Goal: Task Accomplishment & Management: Use online tool/utility

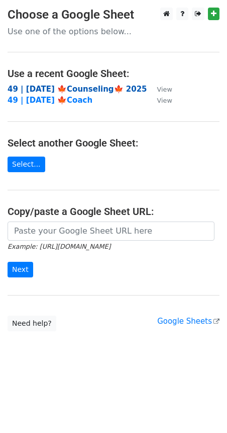
click at [95, 85] on strong "49 | [DATE] 🍁Counseling🍁 2025" at bounding box center [78, 89] width 140 height 9
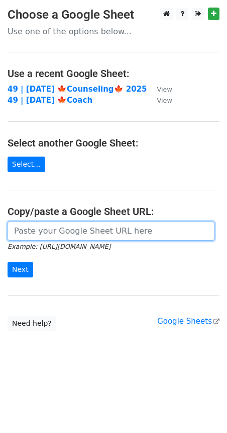
click at [61, 232] on input "url" at bounding box center [111, 230] width 207 height 19
paste input "https://docs.google.com/spreadsheets/d/1FXX5xRl3Q_IcVYPyAFkkq-6HpjNoCI1AvZevVJN…"
type input "https://docs.google.com/spreadsheets/d/1FXX5xRl3Q_IcVYPyAFkkq-6HpjNoCI1AvZevVJN…"
click at [8, 262] on input "Next" at bounding box center [21, 270] width 26 height 16
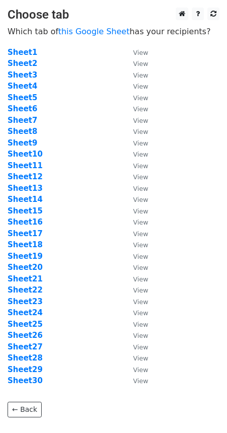
click at [89, 172] on td "Sheet12" at bounding box center [66, 177] width 116 height 12
click at [33, 299] on strong "Sheet23" at bounding box center [25, 301] width 35 height 9
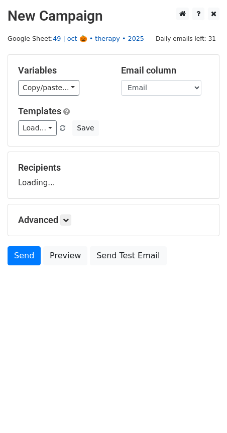
click at [81, 39] on link "49 | oct 🎃 • therapy • 2025" at bounding box center [99, 39] width 92 height 8
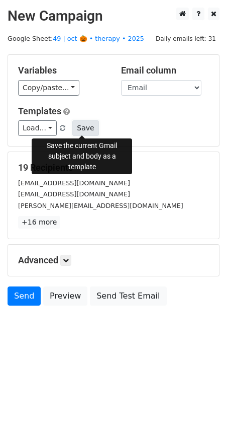
click at [89, 126] on button "Save" at bounding box center [85, 128] width 26 height 16
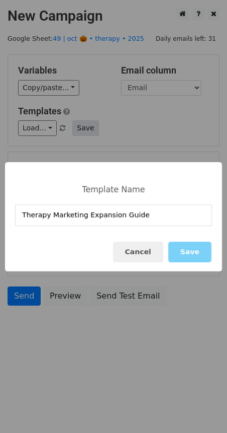
type input "Therapy Marketing Expansion Guide"
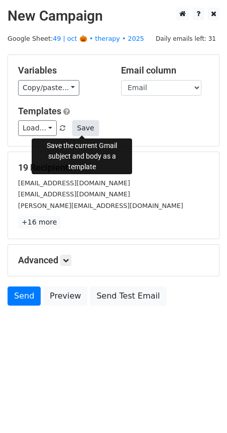
click at [84, 124] on button "Save" at bounding box center [85, 128] width 26 height 16
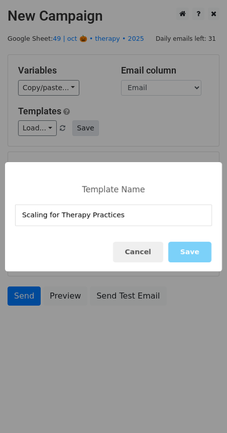
type input "Scaling for Therapy Practices"
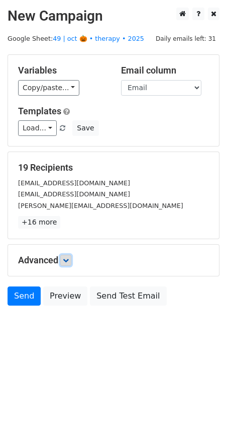
click at [66, 255] on link at bounding box center [65, 260] width 11 height 11
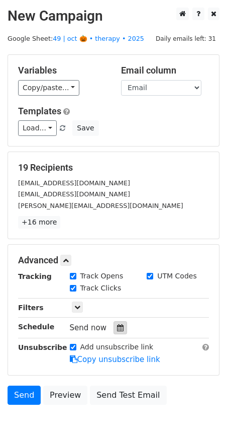
click at [116, 321] on div at bounding box center [121, 327] width 14 height 13
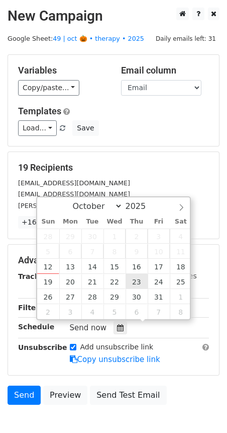
type input "2025-10-23 12:00"
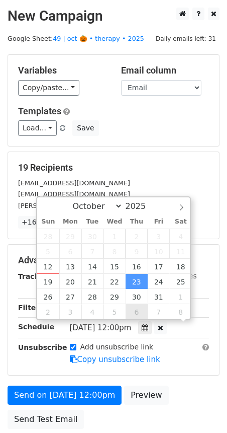
drag, startPoint x: 133, startPoint y: 278, endPoint x: 130, endPoint y: 283, distance: 6.6
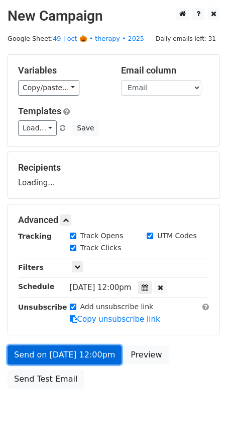
click at [90, 346] on link "Send on Oct 23 at 12:00pm" at bounding box center [65, 354] width 114 height 19
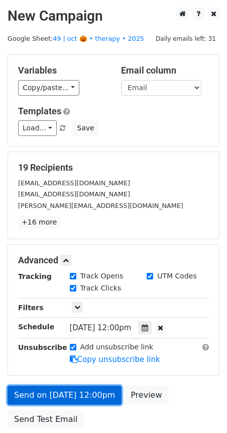
click at [45, 387] on link "Send on Oct 23 at 12:00pm" at bounding box center [65, 394] width 114 height 19
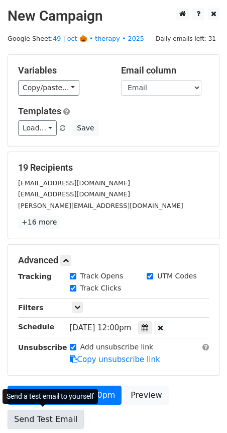
click at [37, 417] on link "Send Test Email" at bounding box center [46, 418] width 76 height 19
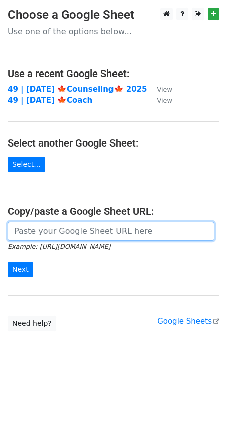
click at [86, 233] on input "url" at bounding box center [111, 230] width 207 height 19
paste input "https://docs.google.com/spreadsheets/d/1FXX5xRl3Q_IcVYPyAFkkq-6HpjNoCI1AvZevVJN…"
type input "https://docs.google.com/spreadsheets/d/1FXX5xRl3Q_IcVYPyAFkkq-6HpjNoCI1AvZevVJN…"
click at [8, 262] on input "Next" at bounding box center [21, 270] width 26 height 16
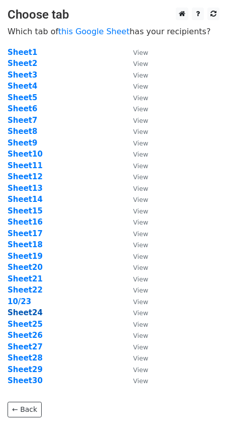
click at [33, 314] on strong "Sheet24" at bounding box center [25, 312] width 35 height 9
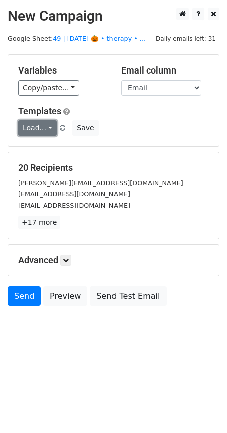
click at [25, 131] on link "Load..." at bounding box center [37, 128] width 39 height 16
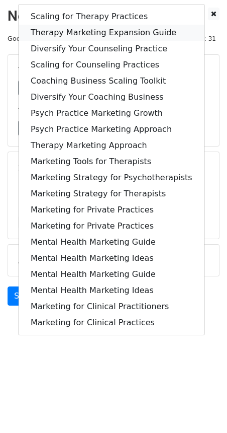
click at [108, 26] on link "Therapy Marketing Expansion Guide" at bounding box center [112, 33] width 186 height 16
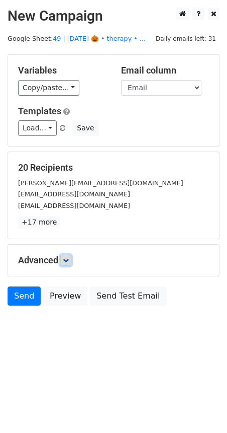
click at [71, 256] on link at bounding box center [65, 260] width 11 height 11
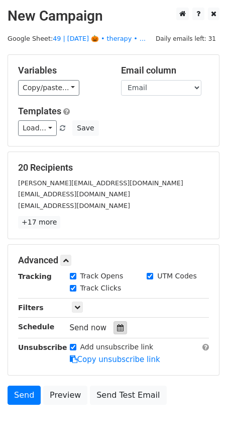
click at [117, 324] on icon at bounding box center [120, 327] width 7 height 7
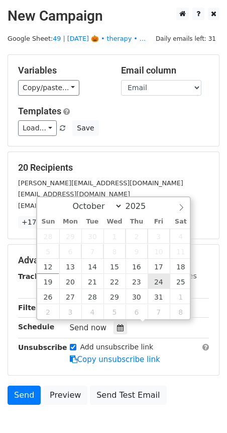
type input "2025-10-24 12:00"
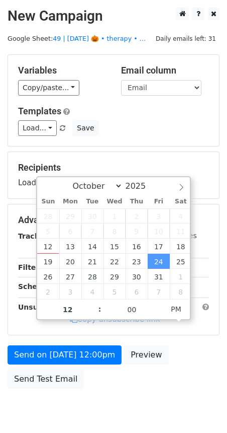
click at [48, 366] on div "Send on Oct 24 at 12:00pm Preview Send Test Email" at bounding box center [113, 369] width 227 height 48
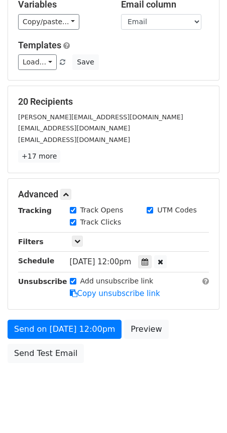
scroll to position [68, 0]
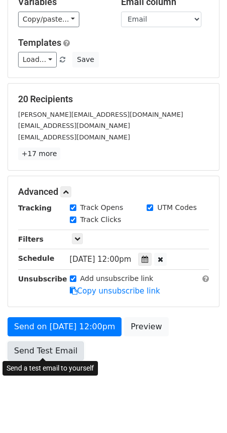
click at [50, 352] on link "Send Test Email" at bounding box center [46, 350] width 76 height 19
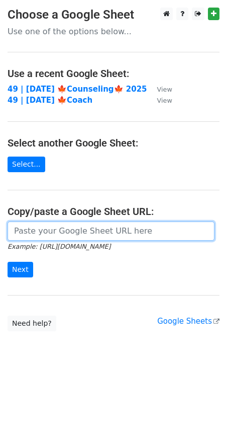
click at [87, 221] on input "url" at bounding box center [111, 230] width 207 height 19
paste input "https://docs.google.com/spreadsheets/d/1FXX5xRl3Q_IcVYPyAFkkq-6HpjNoCI1AvZevVJN…"
type input "https://docs.google.com/spreadsheets/d/1FXX5xRl3Q_IcVYPyAFkkq-6HpjNoCI1AvZevVJN…"
click at [8, 262] on input "Next" at bounding box center [21, 270] width 26 height 16
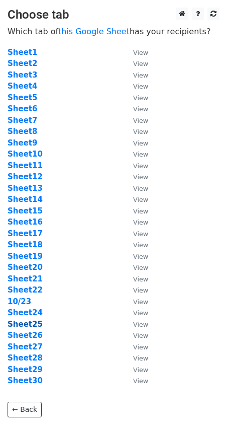
click at [34, 324] on strong "Sheet25" at bounding box center [25, 323] width 35 height 9
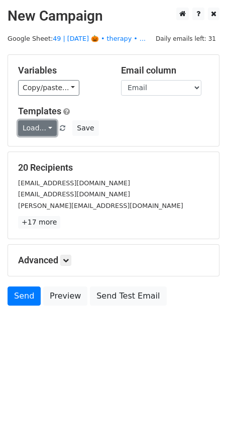
click at [47, 121] on link "Load..." at bounding box center [37, 128] width 39 height 16
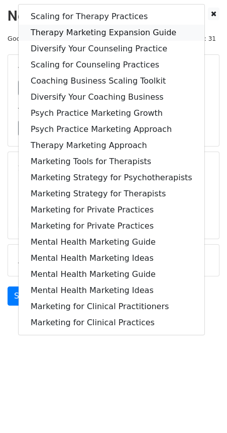
click at [88, 31] on link "Therapy Marketing Expansion Guide" at bounding box center [112, 33] width 186 height 16
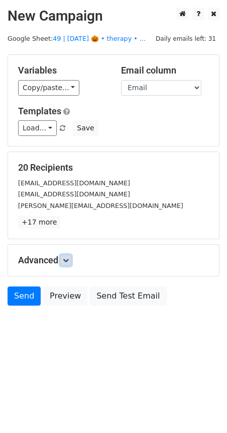
click at [66, 257] on icon at bounding box center [66, 260] width 6 height 6
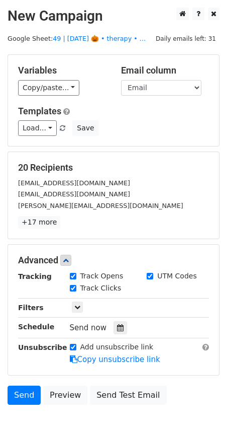
drag, startPoint x: 116, startPoint y: 327, endPoint x: 152, endPoint y: 299, distance: 45.9
click at [117, 327] on icon at bounding box center [120, 327] width 7 height 7
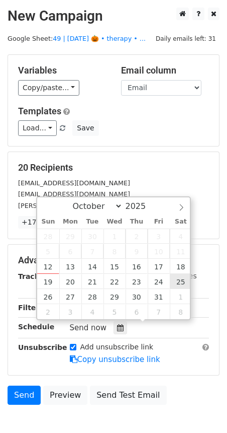
type input "2025-10-25 12:00"
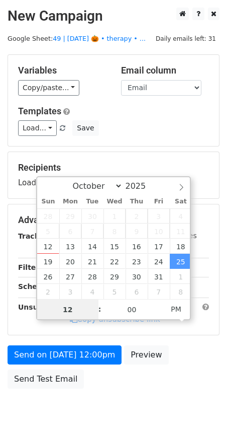
drag, startPoint x: 180, startPoint y: 278, endPoint x: 104, endPoint y: 326, distance: 89.9
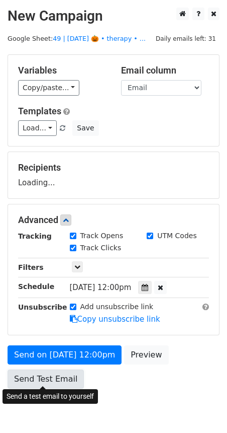
click at [66, 371] on link "Send Test Email" at bounding box center [46, 378] width 76 height 19
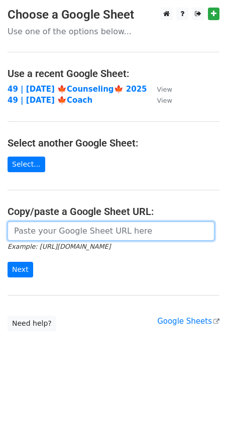
click at [53, 230] on input "url" at bounding box center [111, 230] width 207 height 19
paste input "https://docs.google.com/spreadsheets/d/1FXX5xRl3Q_IcVYPyAFkkq-6HpjNoCI1AvZevVJN…"
type input "https://docs.google.com/spreadsheets/d/1FXX5xRl3Q_IcVYPyAFkkq-6HpjNoCI1AvZevVJN…"
click at [8, 262] on input "Next" at bounding box center [21, 270] width 26 height 16
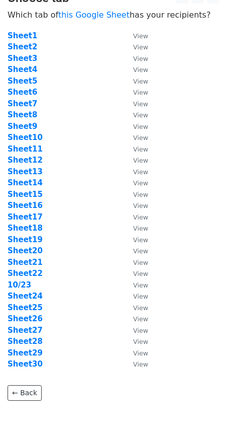
scroll to position [32, 0]
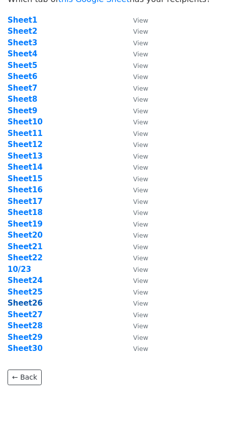
click at [34, 303] on strong "Sheet26" at bounding box center [25, 302] width 35 height 9
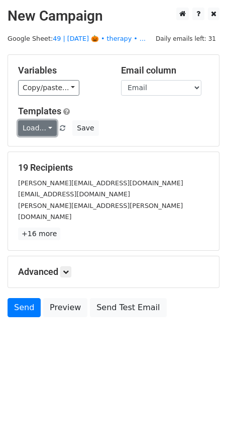
click at [43, 130] on link "Load..." at bounding box center [37, 128] width 39 height 16
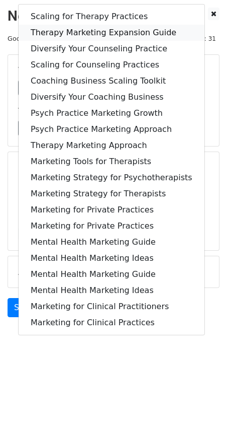
click at [102, 27] on link "Therapy Marketing Expansion Guide" at bounding box center [112, 33] width 186 height 16
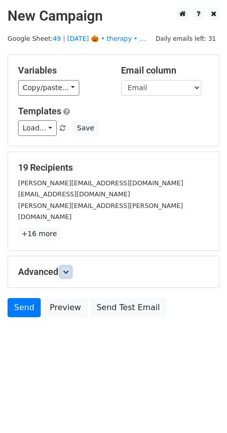
click at [63, 266] on link at bounding box center [65, 271] width 11 height 11
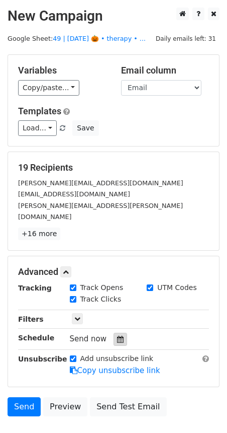
click at [117, 336] on icon at bounding box center [120, 339] width 7 height 7
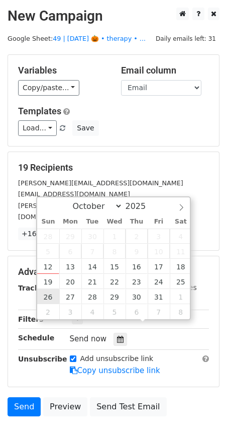
type input "2025-10-26 12:00"
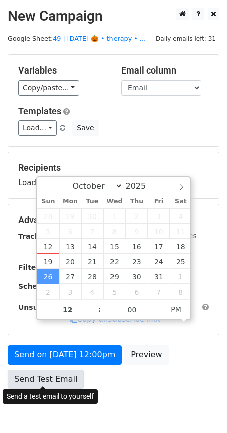
click at [48, 371] on link "Send Test Email" at bounding box center [46, 378] width 76 height 19
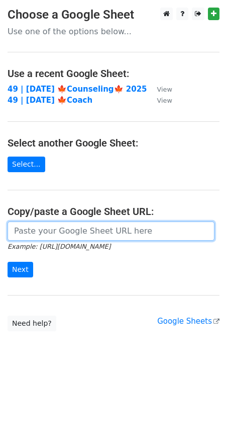
click at [73, 229] on input "url" at bounding box center [111, 230] width 207 height 19
paste input "https://docs.google.com/spreadsheets/d/1FXX5xRl3Q_IcVYPyAFkkq-6HpjNoCI1AvZevVJN…"
type input "https://docs.google.com/spreadsheets/d/1FXX5xRl3Q_IcVYPyAFkkq-6HpjNoCI1AvZevVJN…"
click at [8, 262] on input "Next" at bounding box center [21, 270] width 26 height 16
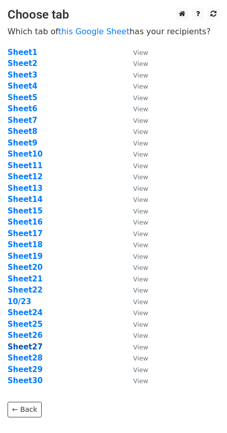
click at [24, 344] on strong "Sheet27" at bounding box center [25, 346] width 35 height 9
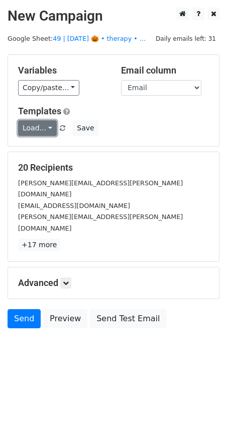
click at [42, 132] on link "Load..." at bounding box center [37, 128] width 39 height 16
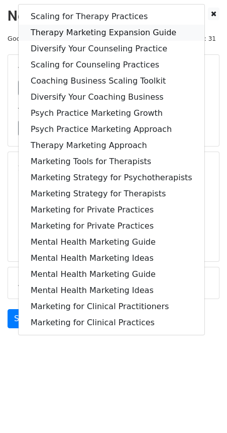
click at [93, 32] on link "Therapy Marketing Expansion Guide" at bounding box center [112, 33] width 186 height 16
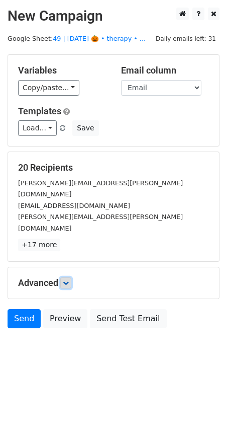
drag, startPoint x: 69, startPoint y: 256, endPoint x: 71, endPoint y: 260, distance: 5.2
click at [69, 280] on icon at bounding box center [66, 283] width 6 height 6
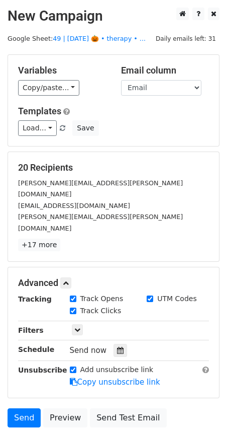
click at [115, 340] on hr at bounding box center [113, 340] width 191 height 1
click at [117, 347] on icon at bounding box center [120, 350] width 7 height 7
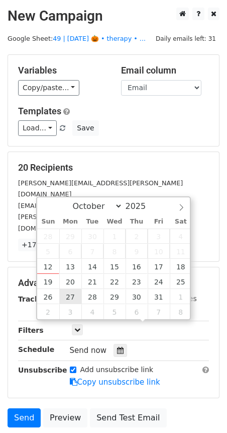
type input "2025-10-27 12:00"
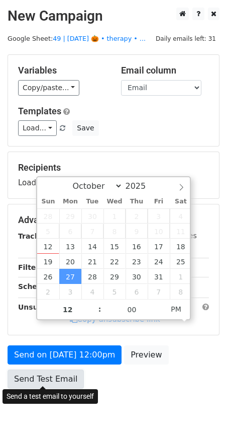
click at [55, 372] on link "Send Test Email" at bounding box center [46, 378] width 76 height 19
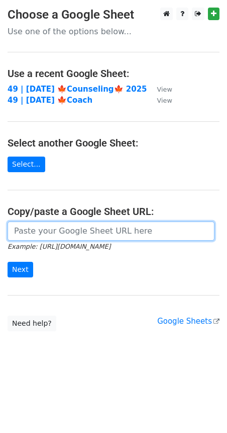
click at [59, 230] on input "url" at bounding box center [111, 230] width 207 height 19
paste input "[URL][DOMAIN_NAME]"
type input "[URL][DOMAIN_NAME]"
click at [8, 262] on input "Next" at bounding box center [21, 270] width 26 height 16
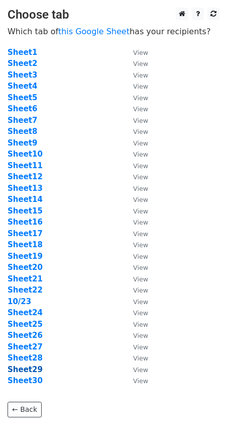
click at [22, 370] on strong "Sheet29" at bounding box center [25, 369] width 35 height 9
click at [30, 359] on strong "Sheet28" at bounding box center [25, 357] width 35 height 9
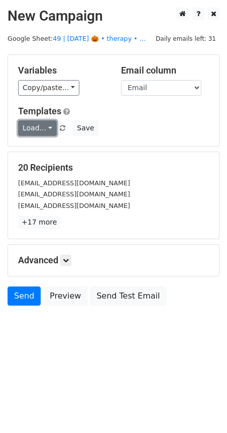
click at [36, 126] on link "Load..." at bounding box center [37, 128] width 39 height 16
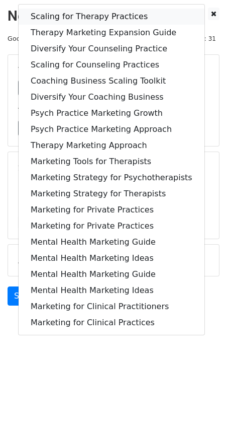
click at [57, 18] on link "Scaling for Therapy Practices" at bounding box center [112, 17] width 186 height 16
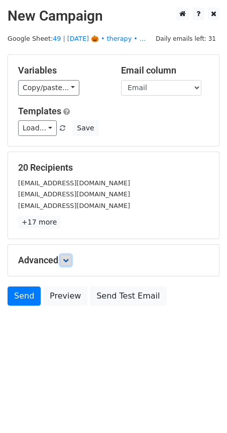
click at [65, 260] on icon at bounding box center [66, 260] width 6 height 6
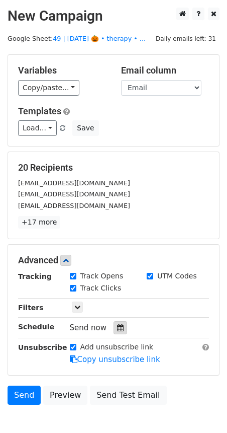
drag, startPoint x: 115, startPoint y: 314, endPoint x: 115, endPoint y: 326, distance: 11.6
click at [115, 316] on div "Tracking Track Opens UTM Codes Track Clicks Filters Only include spreadsheet ro…" at bounding box center [113, 318] width 191 height 94
click at [117, 329] on icon at bounding box center [120, 327] width 7 height 7
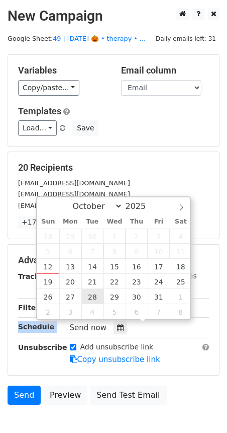
type input "2025-10-28 12:00"
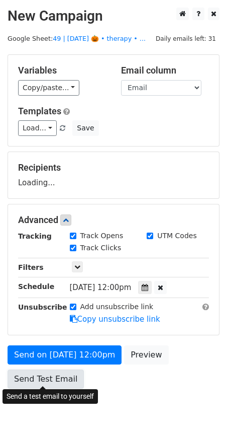
click at [62, 370] on link "Send Test Email" at bounding box center [46, 378] width 76 height 19
